Goal: Task Accomplishment & Management: Complete application form

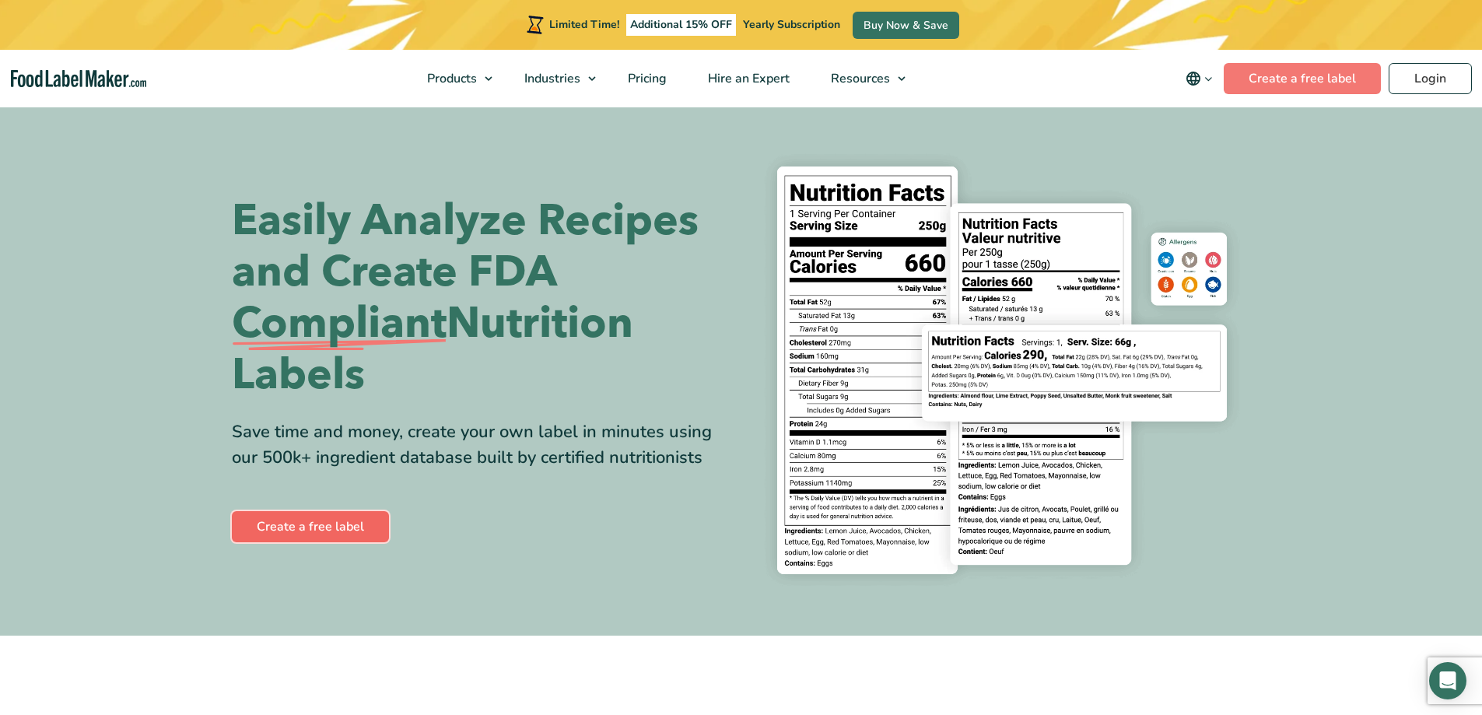
click at [296, 514] on link "Create a free label" at bounding box center [310, 526] width 157 height 31
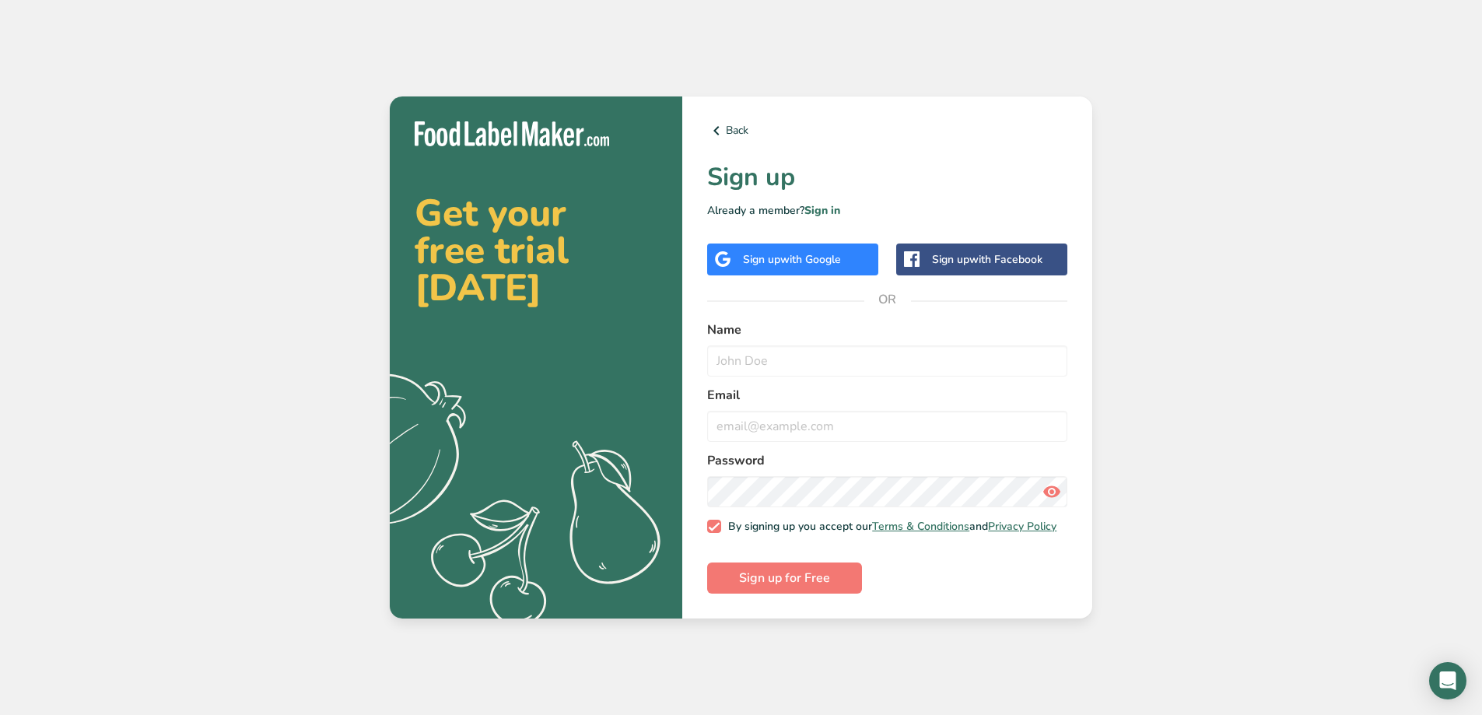
click at [800, 258] on span "with Google" at bounding box center [810, 259] width 61 height 15
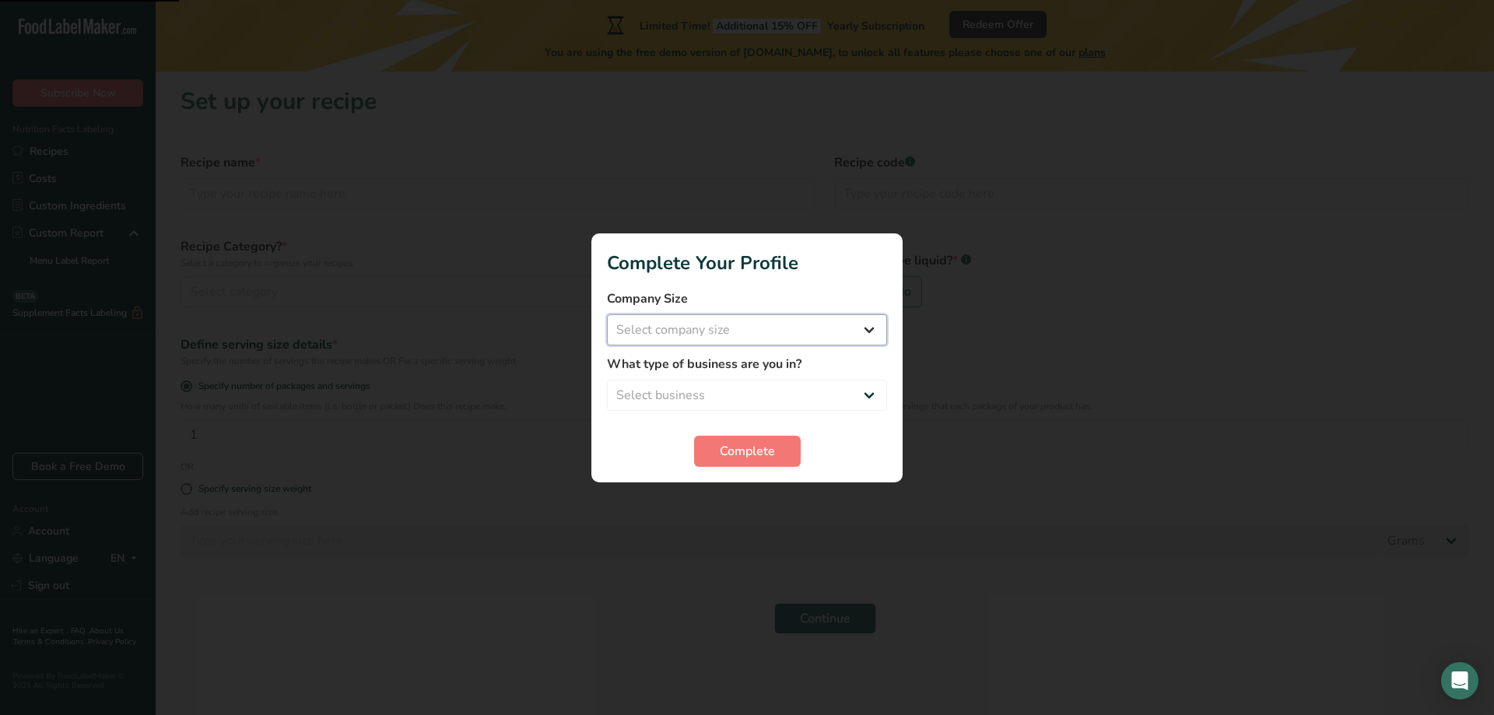
click at [707, 331] on select "Select company size" at bounding box center [747, 329] width 280 height 31
click at [773, 325] on select "Select company size" at bounding box center [747, 329] width 280 height 31
click at [654, 400] on select "Select business Packaged Food Manufacturer Restaurant & Cafe Bakery Meal Plans …" at bounding box center [747, 395] width 280 height 31
click at [697, 306] on label "Company Size" at bounding box center [747, 298] width 280 height 19
click at [696, 326] on select "Select company size Fewer than 10 Employees 10 to 50 Employees 51 to 500 Employ…" at bounding box center [747, 329] width 280 height 31
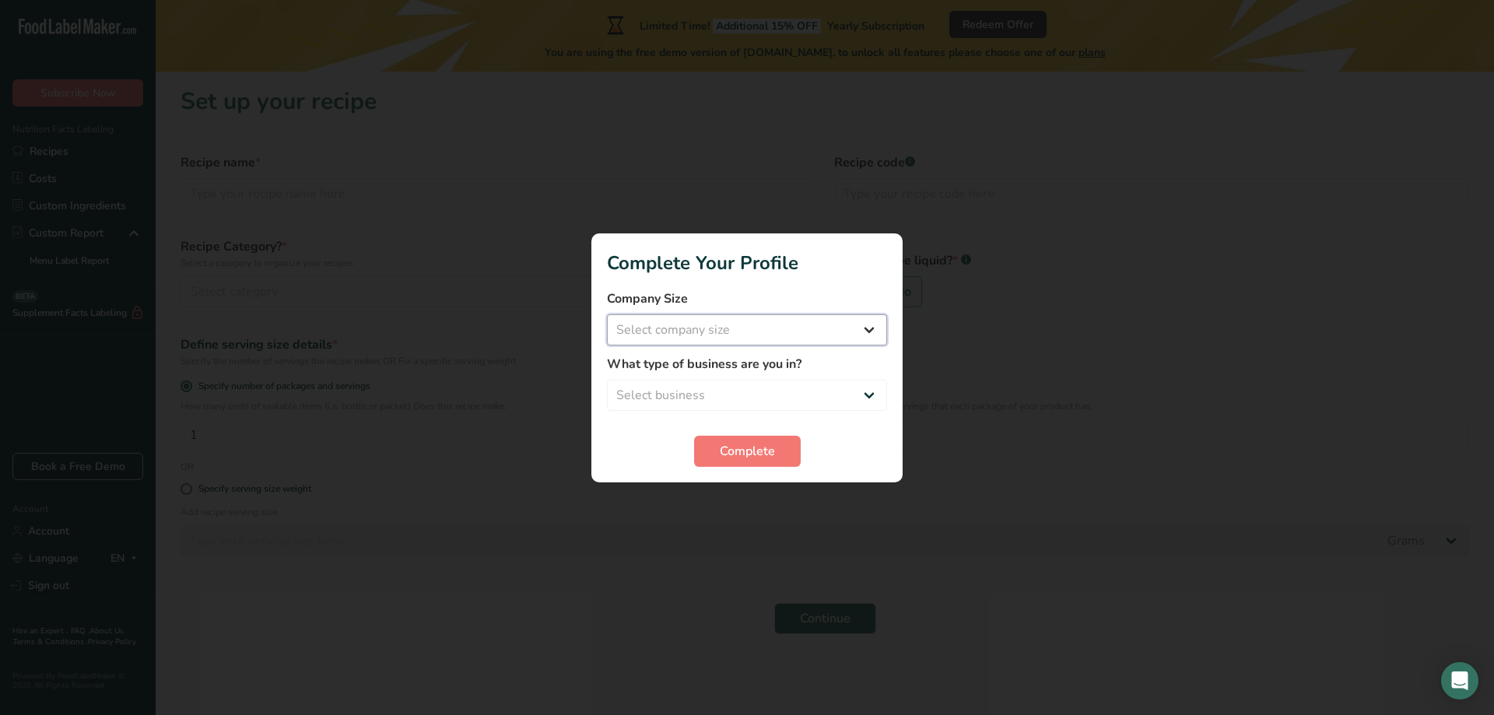
select select "1"
click at [607, 314] on select "Select company size Fewer than 10 Employees 10 to 50 Employees 51 to 500 Employ…" at bounding box center [747, 329] width 280 height 31
click at [727, 390] on select "Select business Packaged Food Manufacturer Restaurant & Cafe Bakery Meal Plans …" at bounding box center [747, 395] width 280 height 31
select select "1"
click at [607, 380] on select "Select business Packaged Food Manufacturer Restaurant & Cafe Bakery Meal Plans …" at bounding box center [747, 395] width 280 height 31
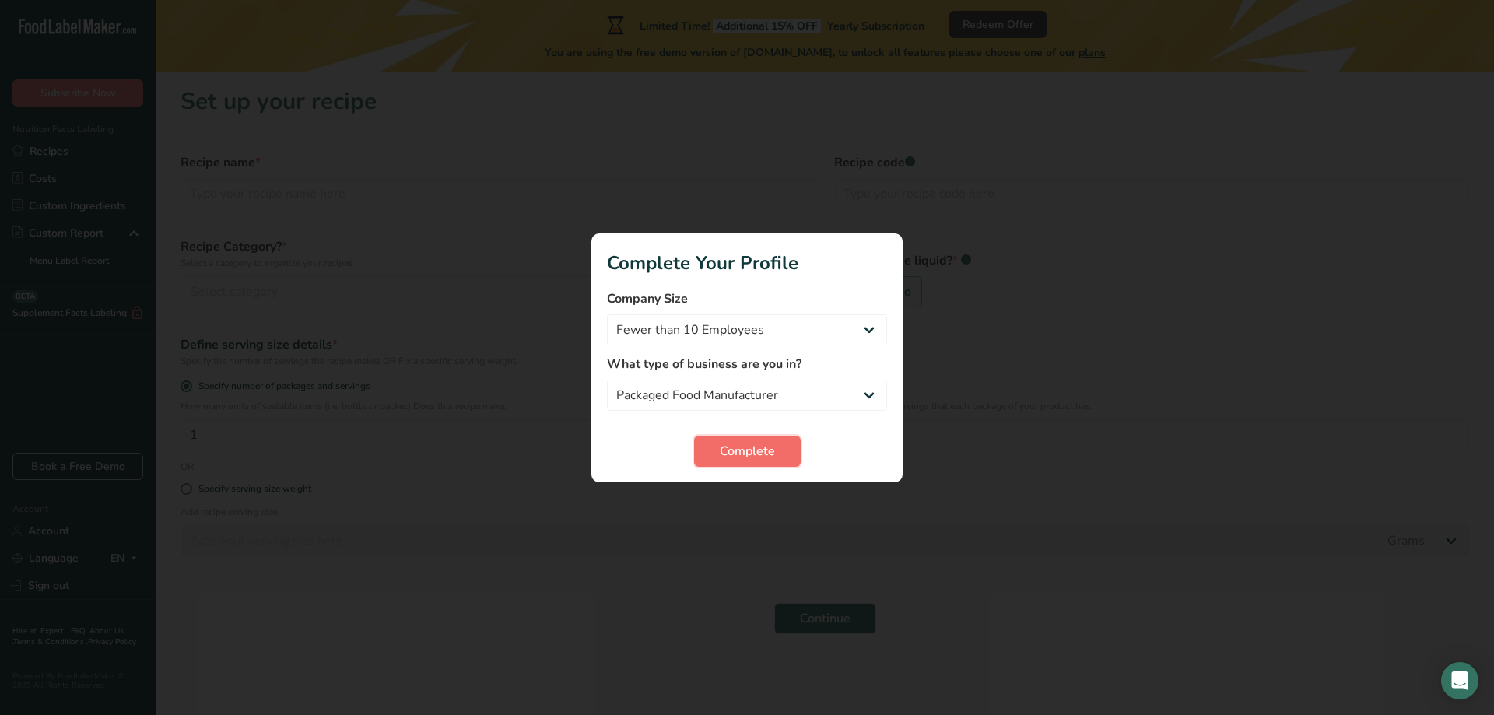
click at [721, 457] on span "Complete" at bounding box center [747, 451] width 55 height 19
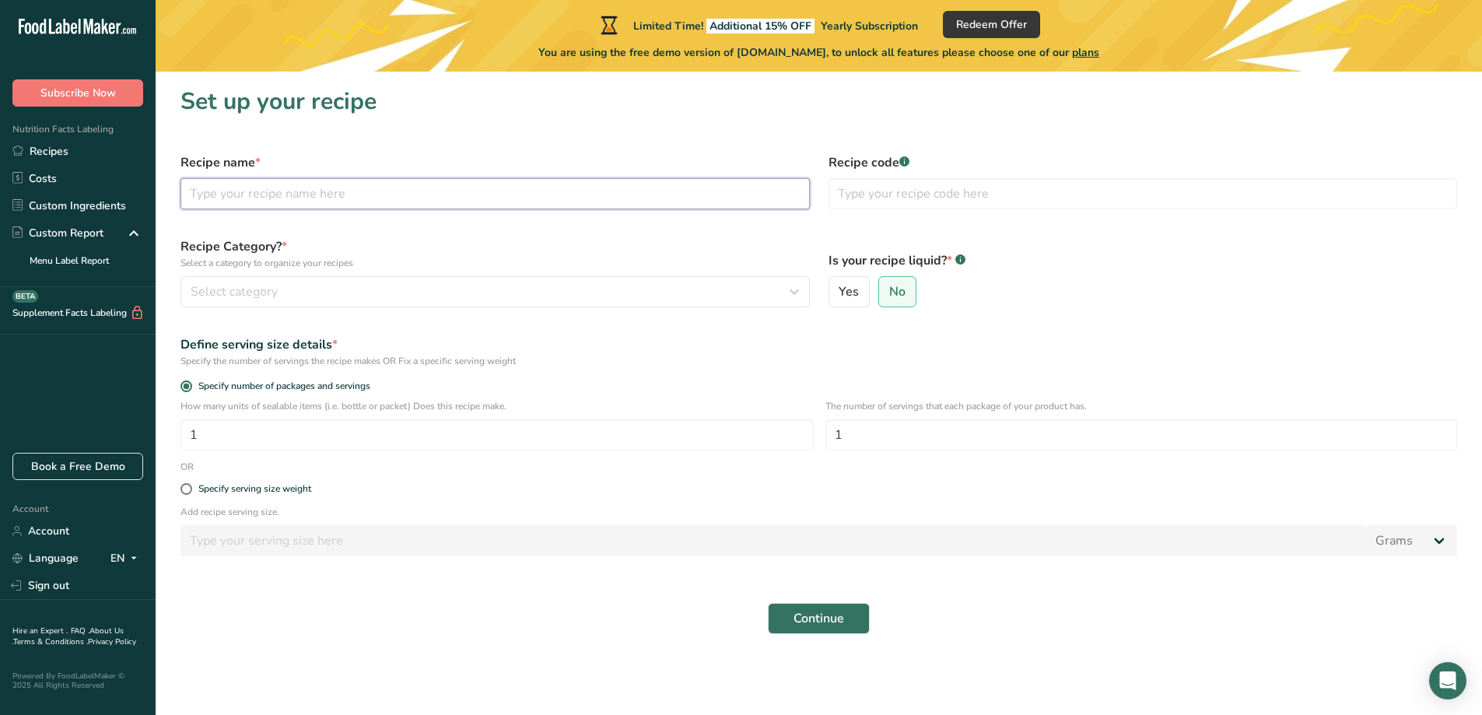
click at [336, 195] on input "text" at bounding box center [495, 193] width 629 height 31
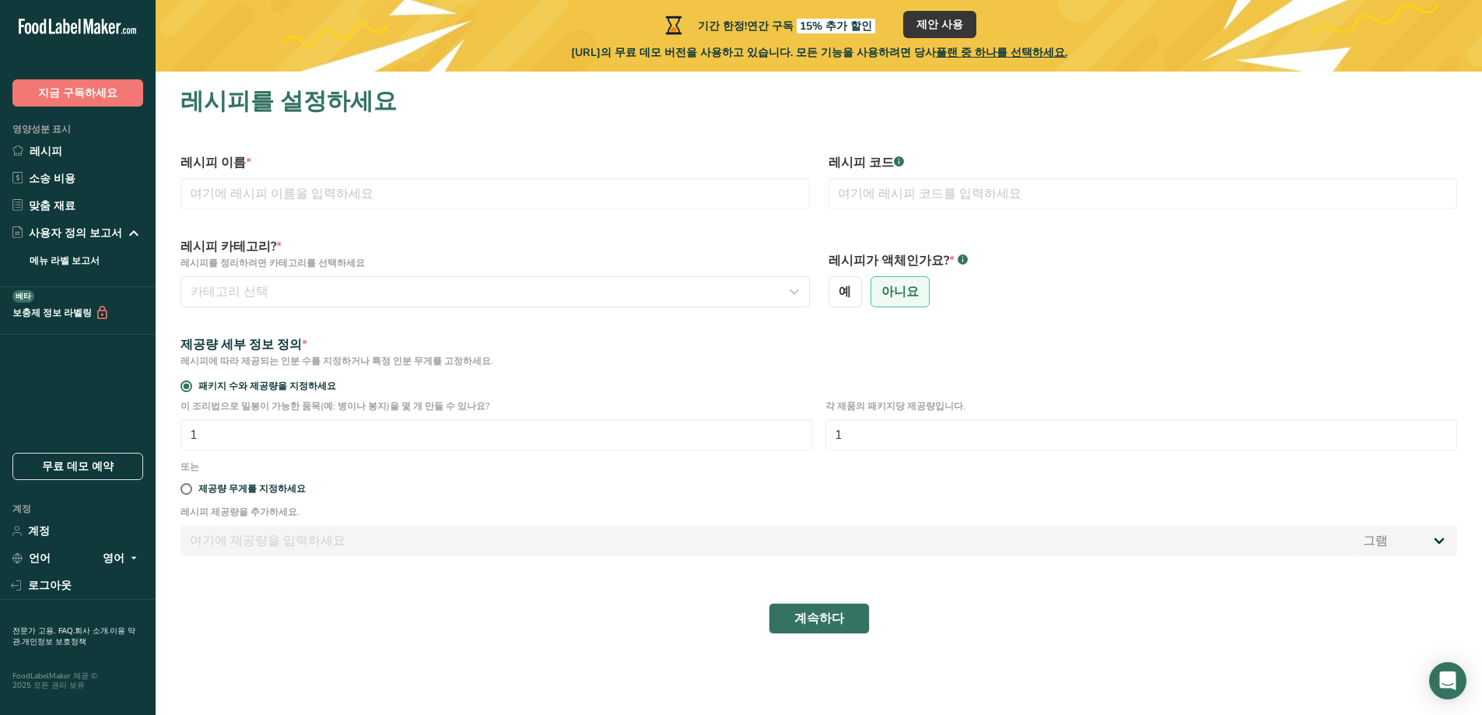
click at [553, 122] on section "레시피를 설정하세요 레시피 이름 * 레시피 코드 .a-a{fill:#347362;}.b-a{fill:#fff;} 레시피 카테고리? * 레시피를…" at bounding box center [819, 365] width 1327 height 587
click at [404, 199] on input "text" at bounding box center [495, 193] width 629 height 31
click at [230, 185] on input "text" at bounding box center [495, 193] width 629 height 31
type input "g"
type input "GOLD CROWN CORDYCEPS"
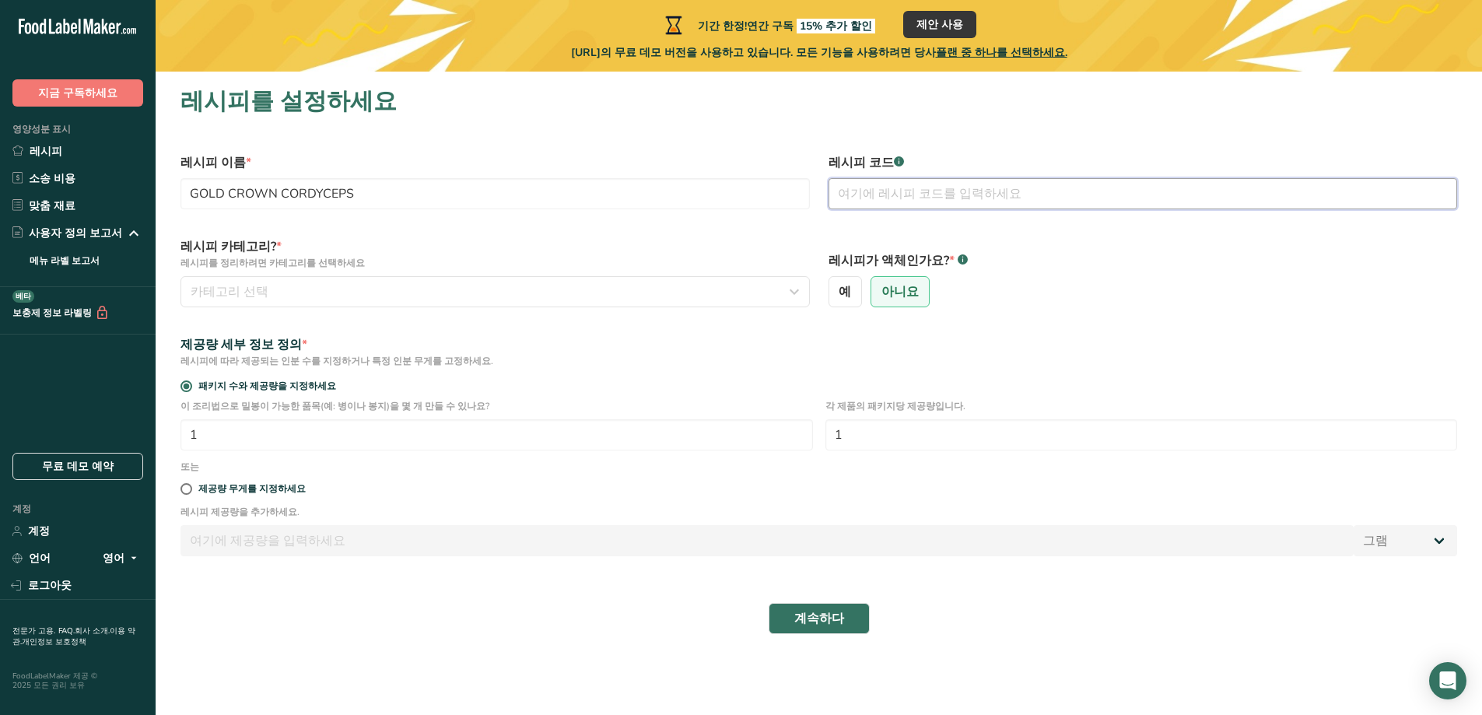
drag, startPoint x: 903, startPoint y: 189, endPoint x: 903, endPoint y: 162, distance: 27.2
click at [903, 184] on input "text" at bounding box center [1143, 193] width 629 height 31
click at [903, 157] on label "레시피 코드 .a-a{fill:#347362;}.b-a{fill:#fff;}" at bounding box center [1143, 162] width 629 height 19
click at [899, 162] on rect at bounding box center [899, 161] width 10 height 10
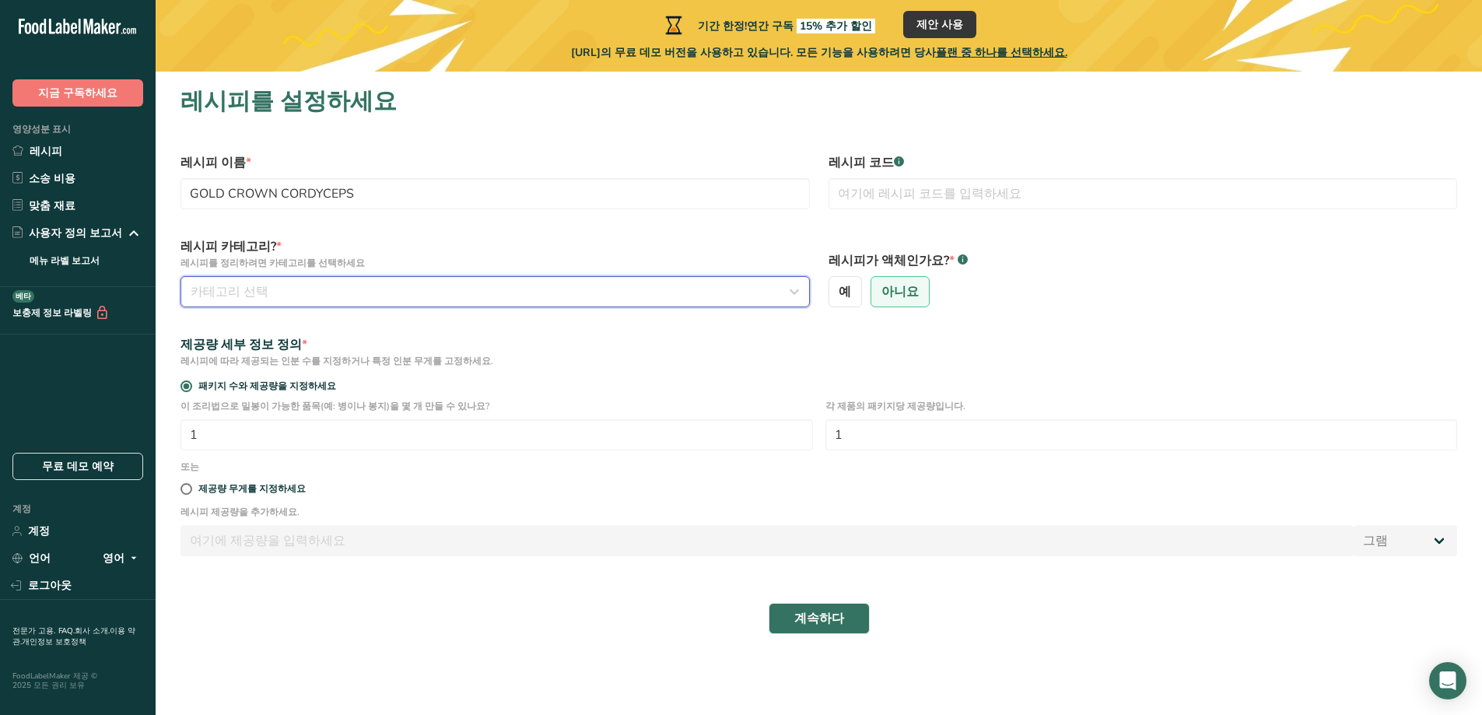
click at [278, 279] on button "카테고리 선택" at bounding box center [495, 291] width 629 height 31
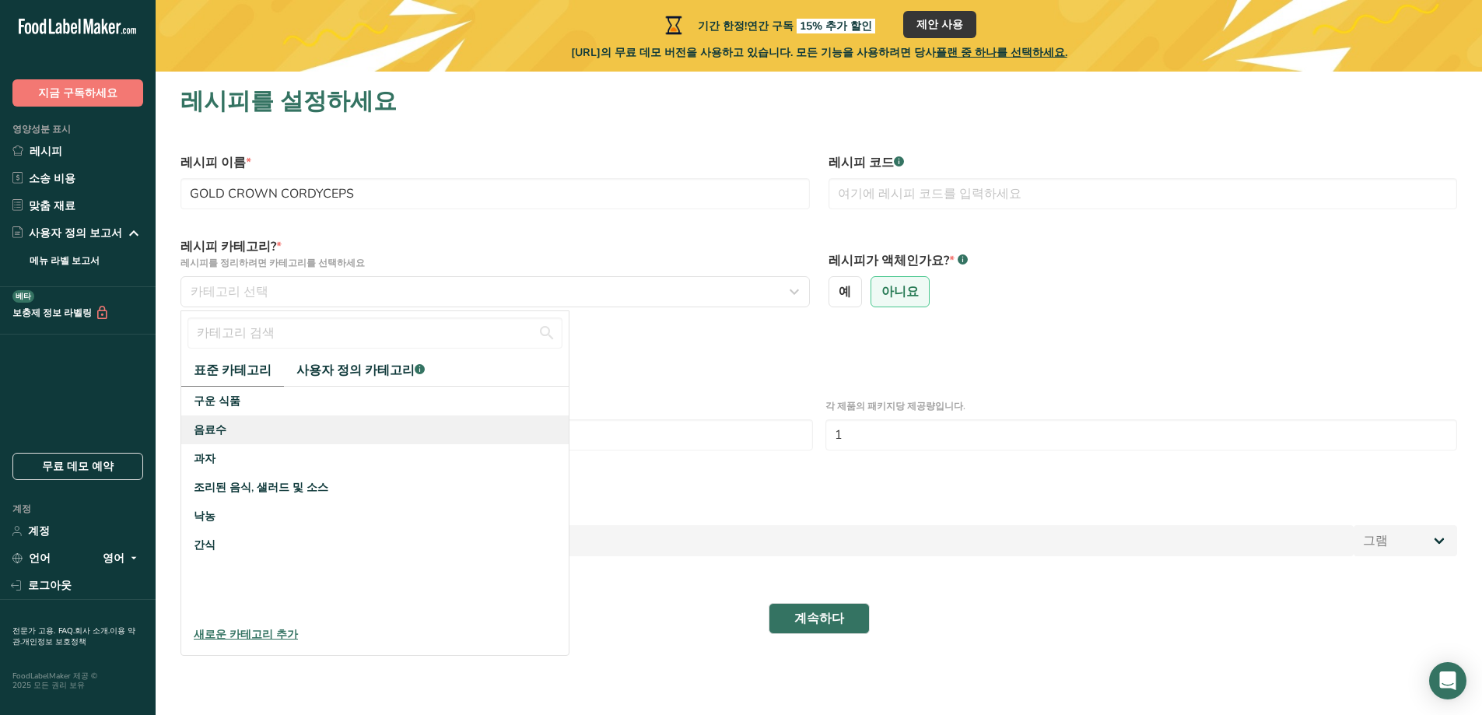
click at [252, 437] on div "음료수" at bounding box center [374, 430] width 387 height 29
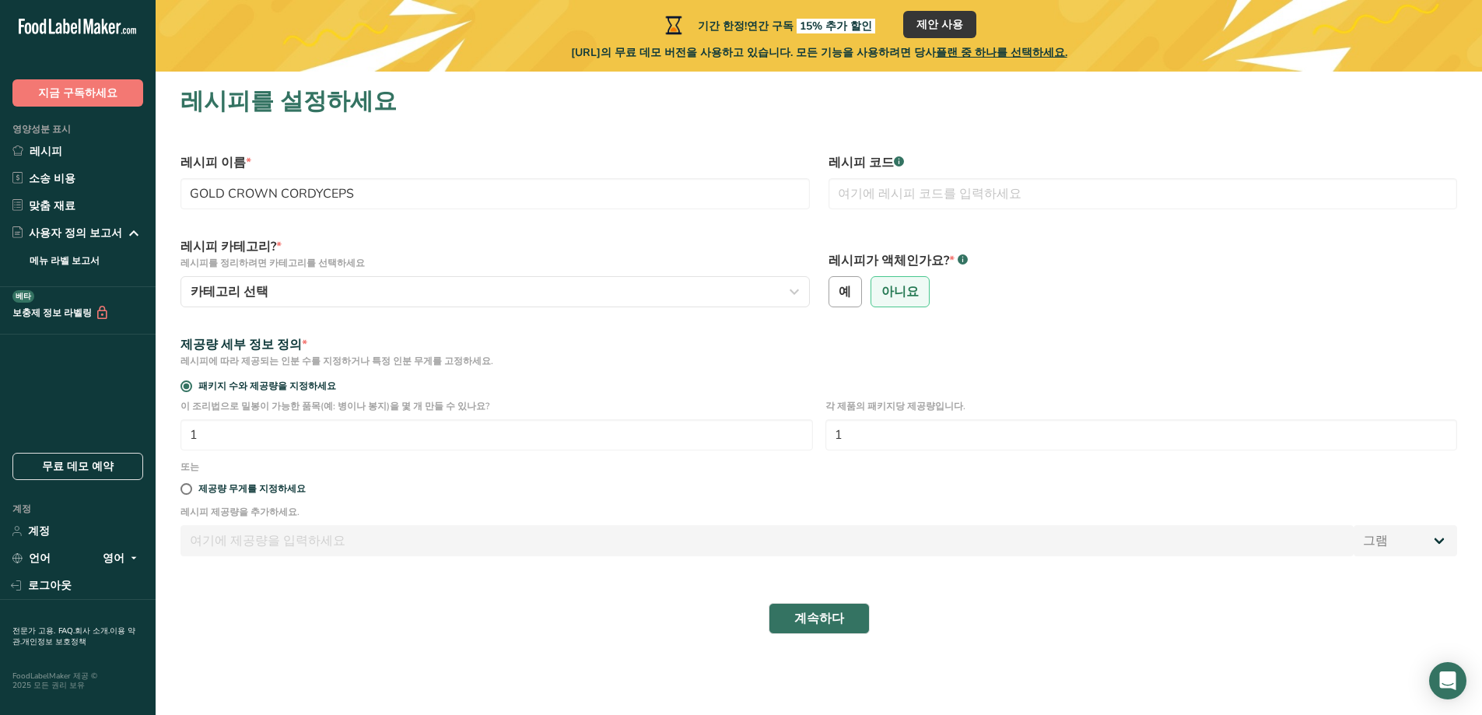
click at [848, 293] on font "예" at bounding box center [845, 291] width 12 height 17
click at [840, 293] on input "예" at bounding box center [834, 292] width 10 height 10
radio input "true"
radio input "false"
select select "22"
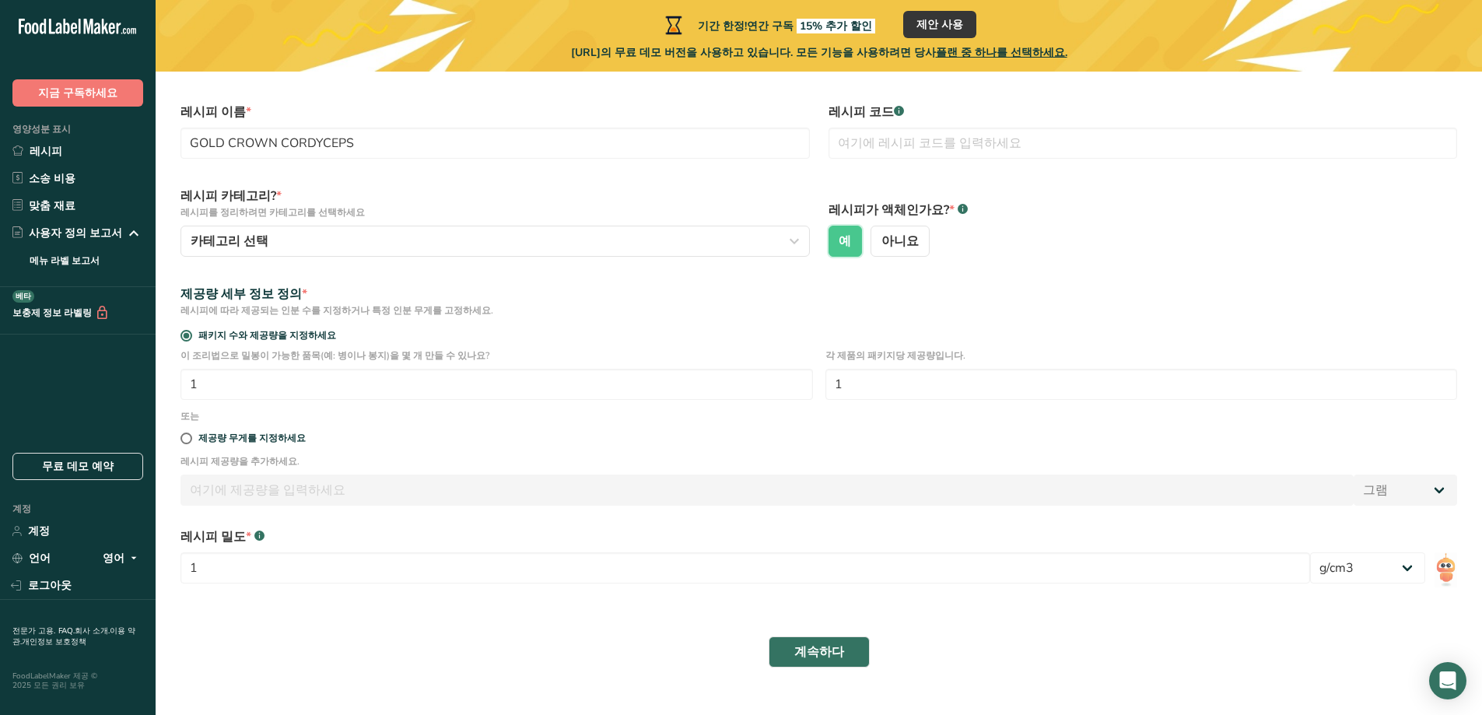
scroll to position [78, 0]
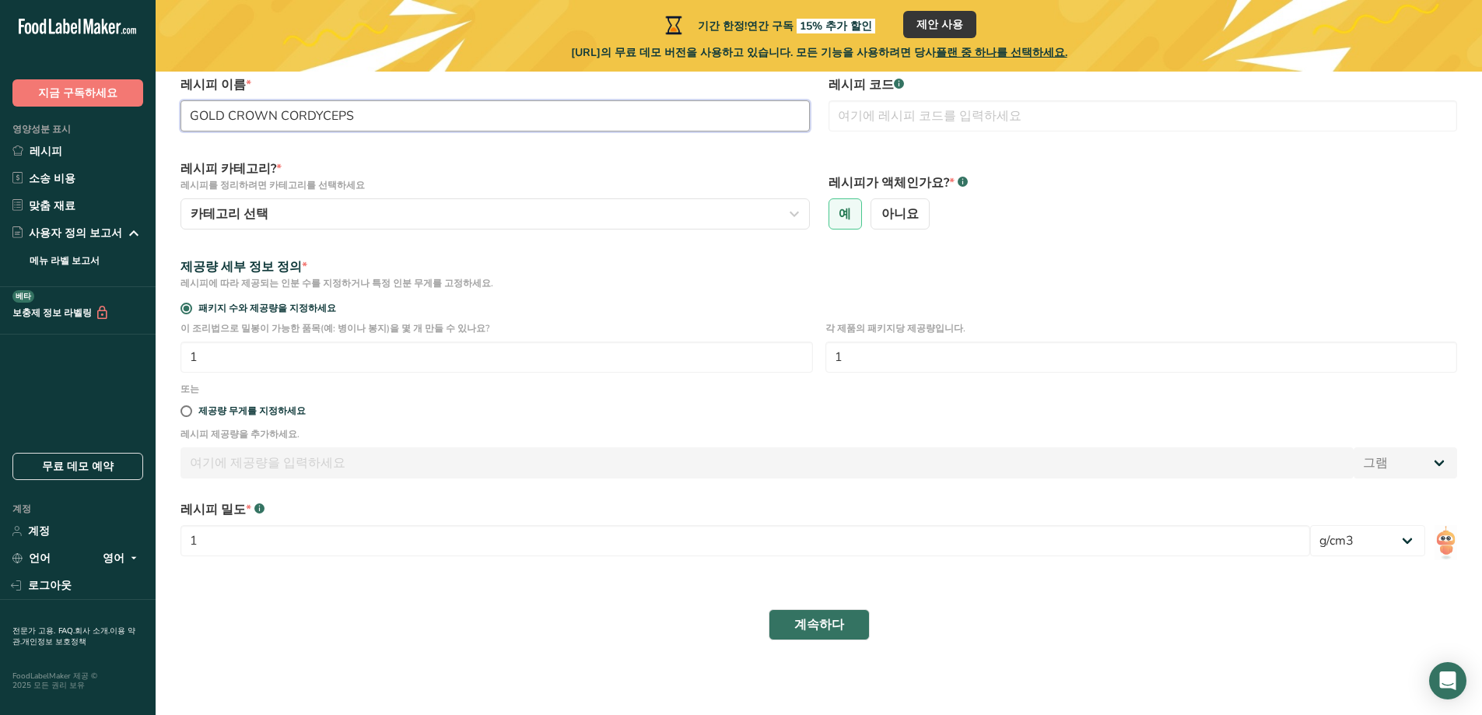
drag, startPoint x: 278, startPoint y: 117, endPoint x: 147, endPoint y: 124, distance: 130.9
click at [147, 124] on div ".a-20{fill:#fff;} 지금 구독하세요 영양성분 표시 레시피 소송 비용 맞춤 재료 사용자 정의 보고서 메뉴 라벨 보고서 보충제 정보 …" at bounding box center [741, 318] width 1482 height 793
type input "CORDYCEPS"
click at [290, 540] on input "1" at bounding box center [746, 540] width 1130 height 31
click at [234, 542] on input "1" at bounding box center [746, 540] width 1130 height 31
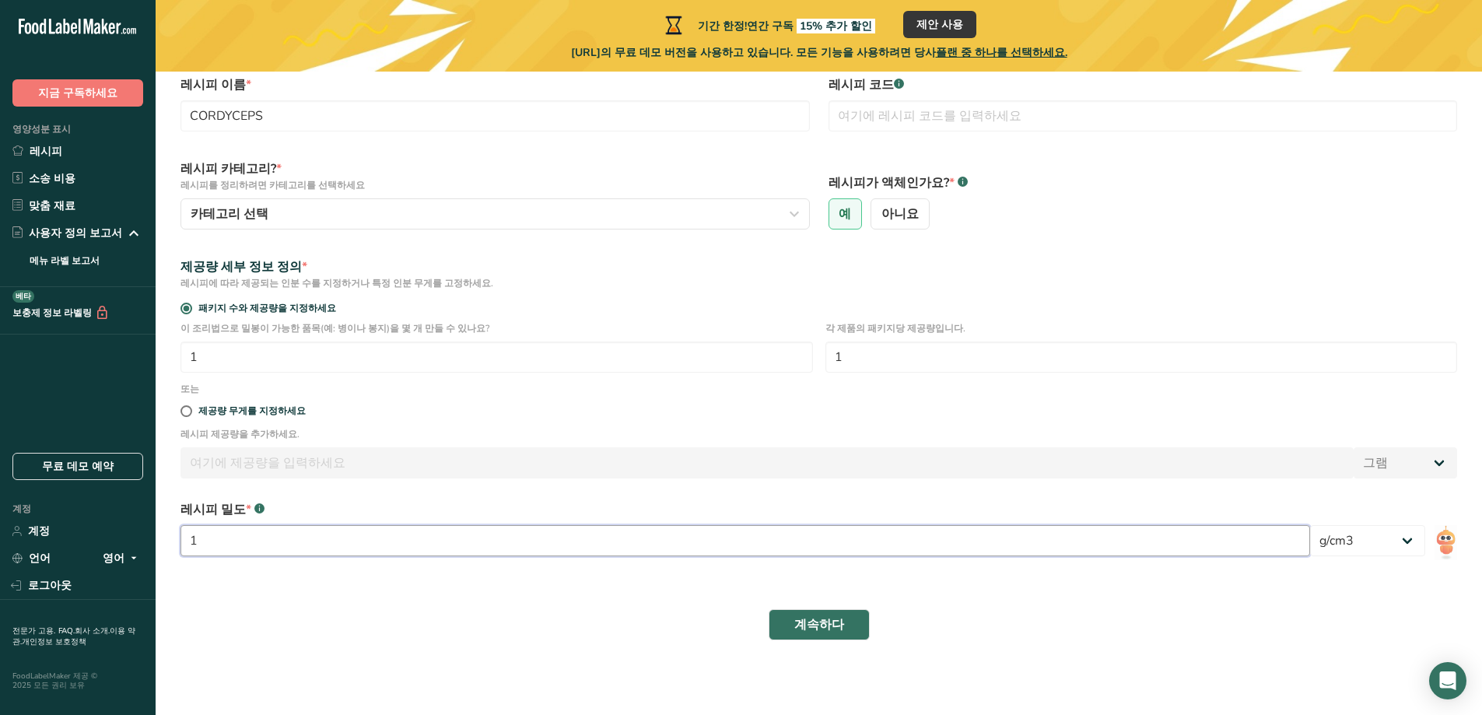
click at [243, 532] on input "1" at bounding box center [746, 540] width 1130 height 31
type input "1.23"
click at [1404, 538] on select "파운드/피트3 g/cm3" at bounding box center [1367, 540] width 115 height 31
click at [1350, 525] on select "파운드/피트3 g/cm3" at bounding box center [1367, 540] width 115 height 31
click at [794, 622] on button "계속하다" at bounding box center [819, 624] width 101 height 31
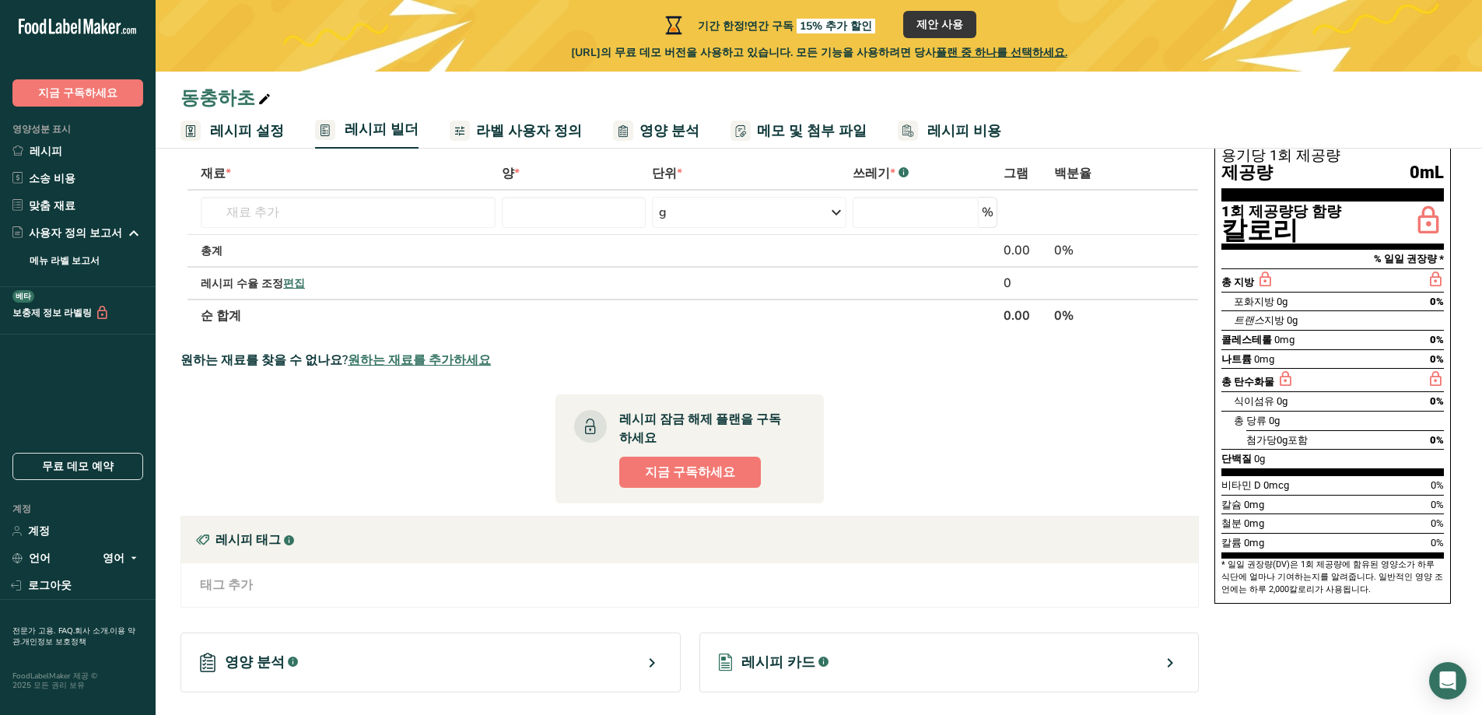
scroll to position [261, 0]
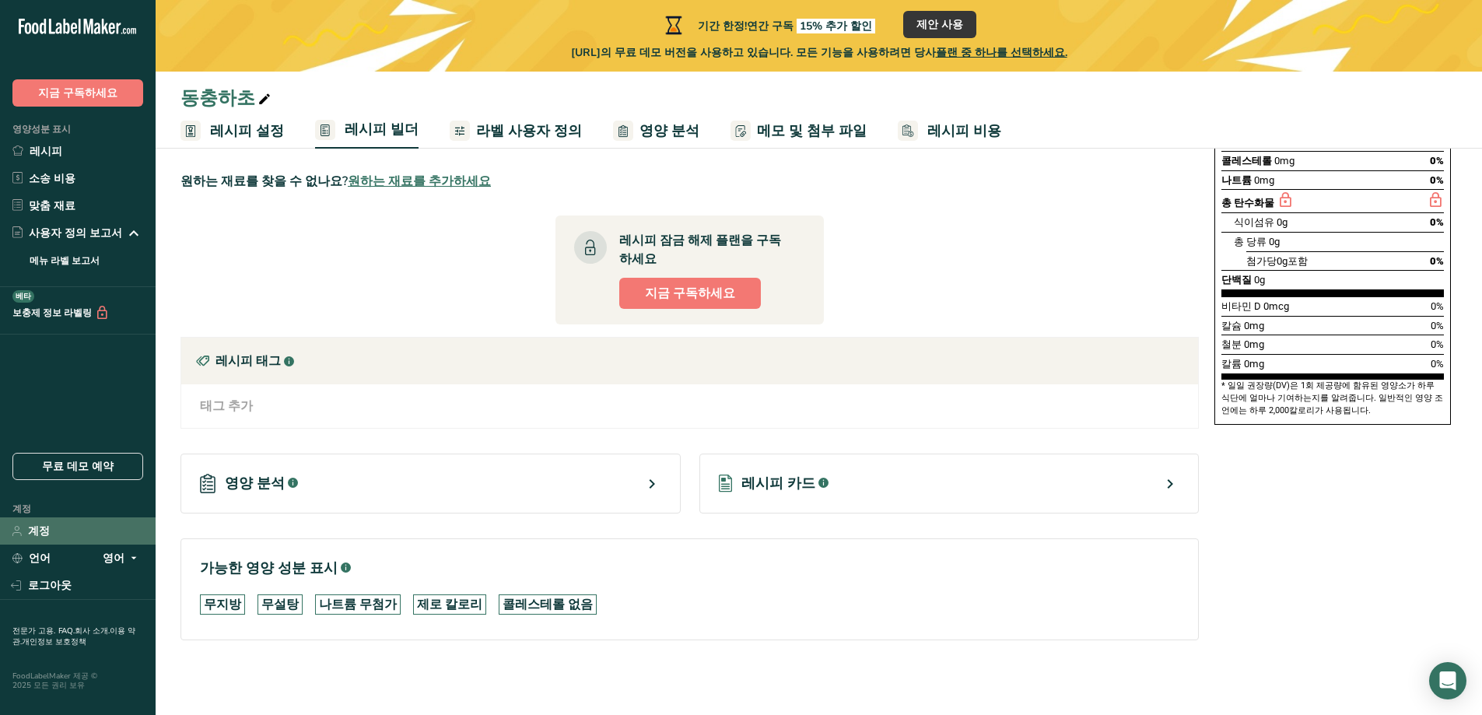
click at [56, 538] on link "계정" at bounding box center [78, 530] width 156 height 27
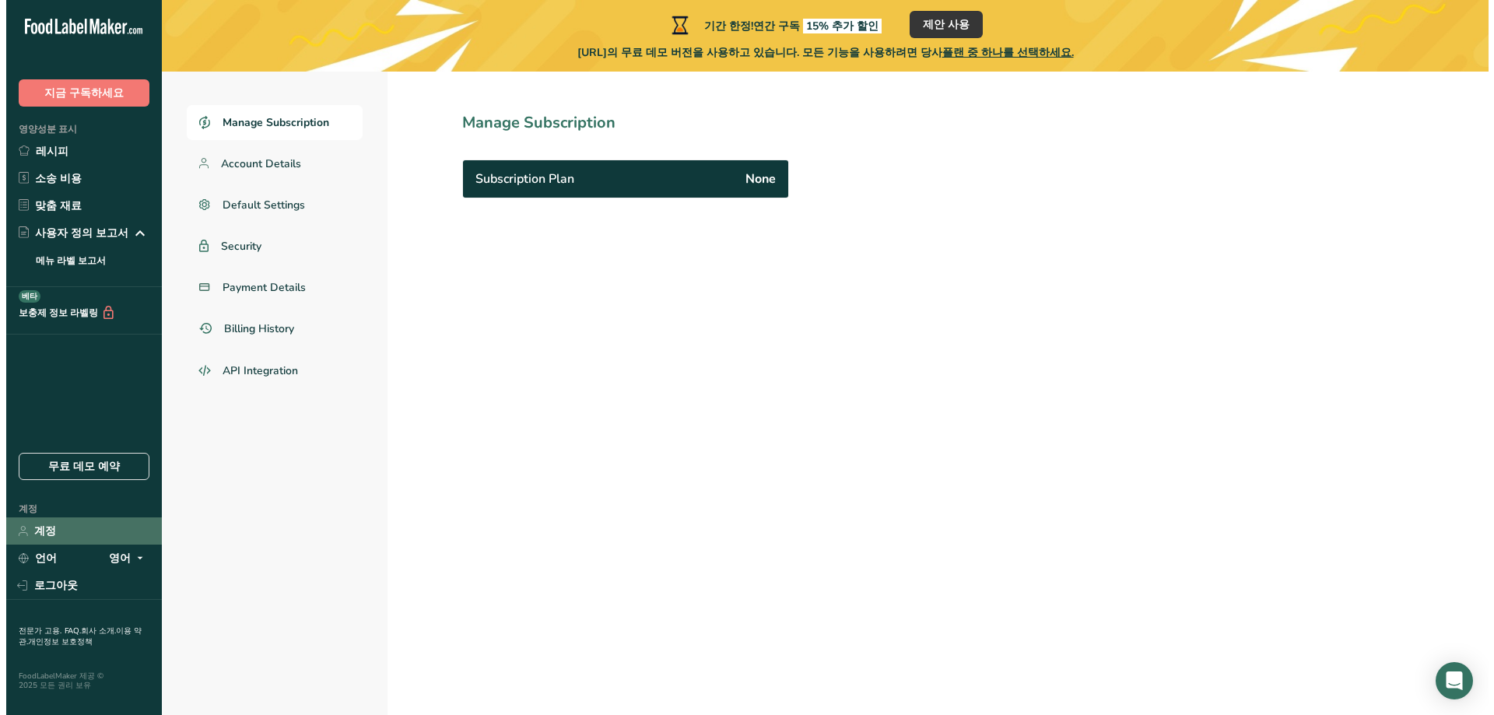
scroll to position [72, 0]
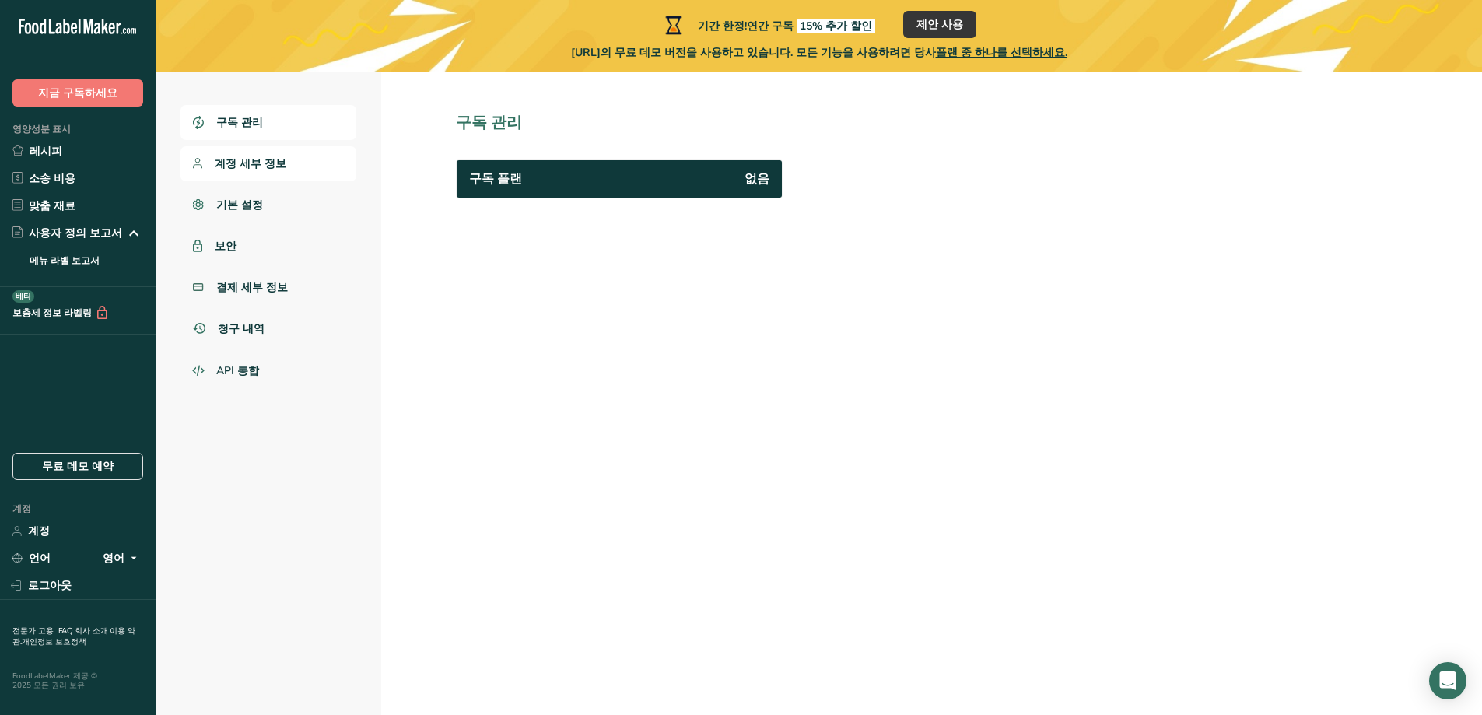
click at [282, 153] on link "계정 세부 정보" at bounding box center [269, 163] width 176 height 35
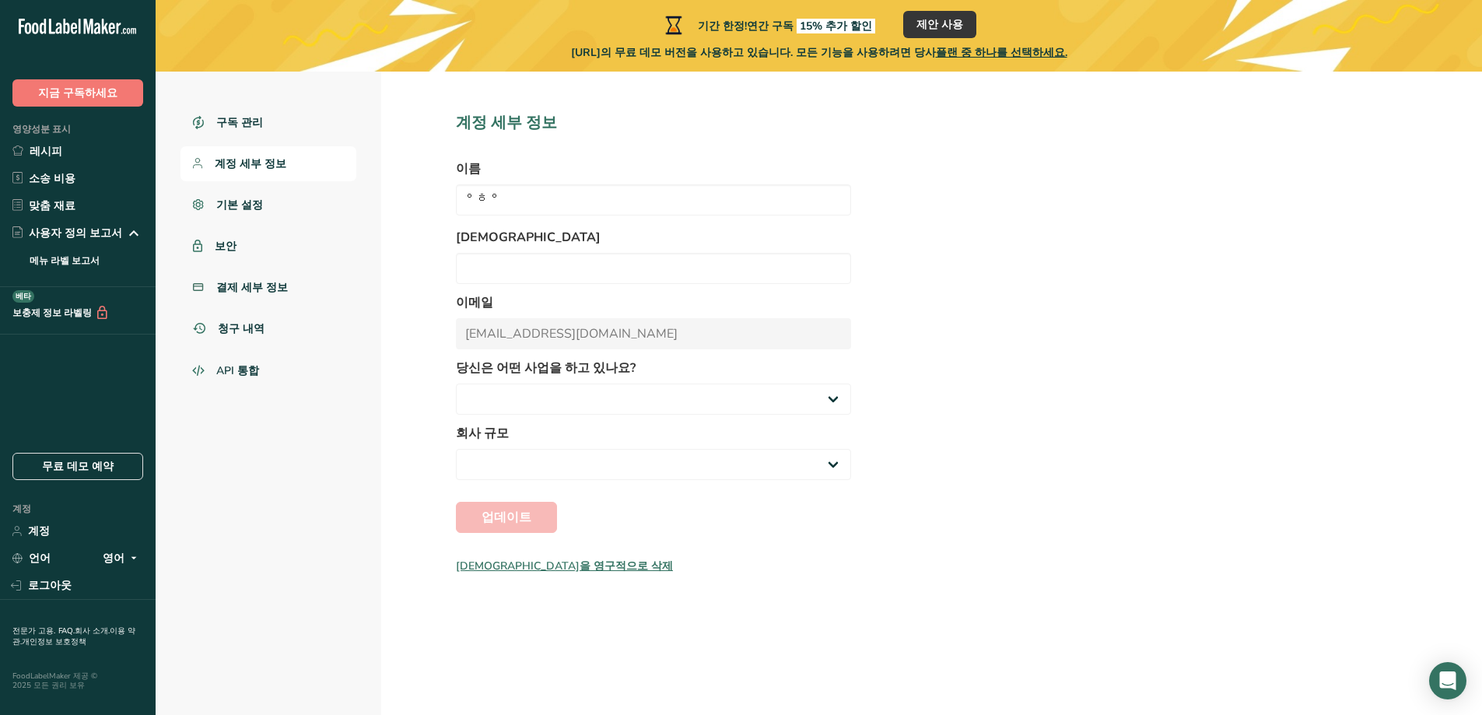
select select
click at [524, 569] on font "계정을 영구적으로 삭제" at bounding box center [564, 566] width 217 height 15
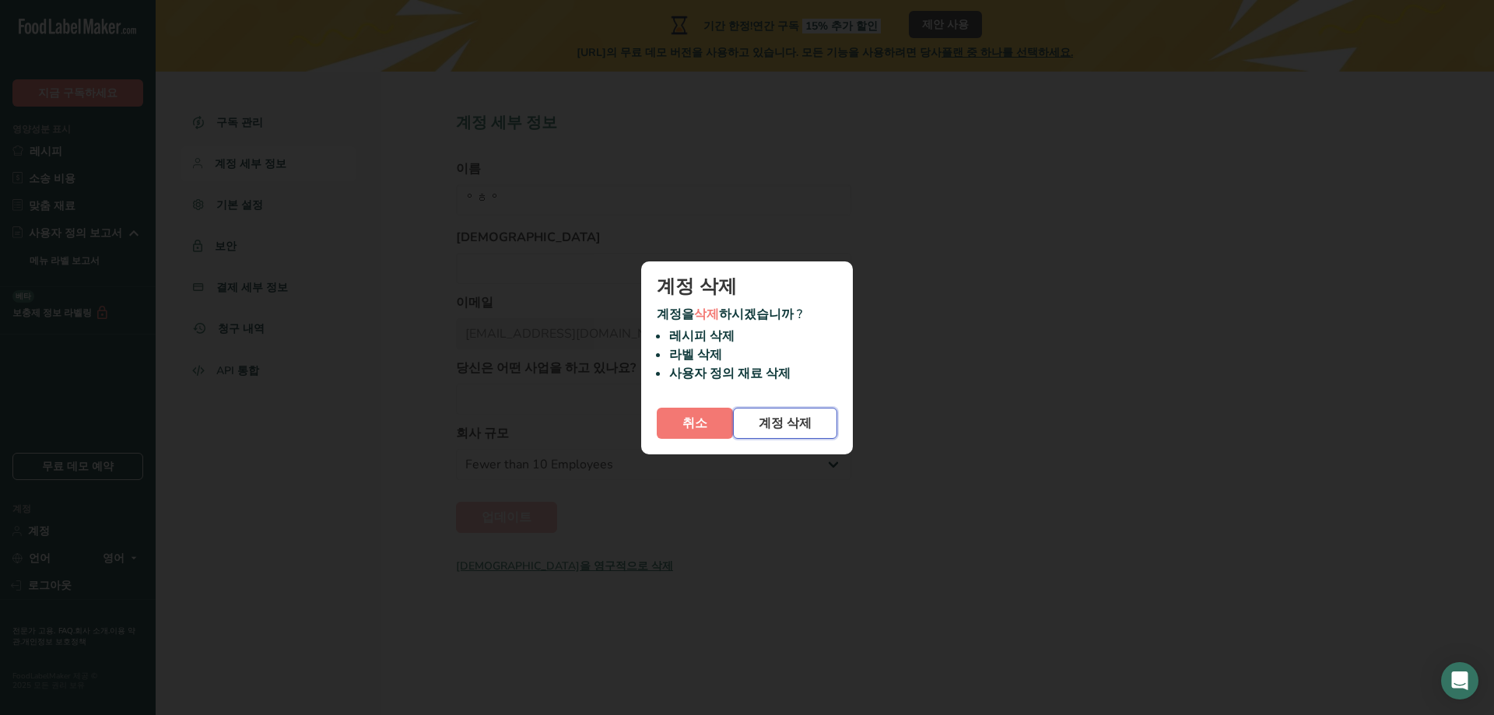
click at [794, 417] on font "계정 삭제" at bounding box center [785, 423] width 53 height 17
